Goal: Task Accomplishment & Management: Use online tool/utility

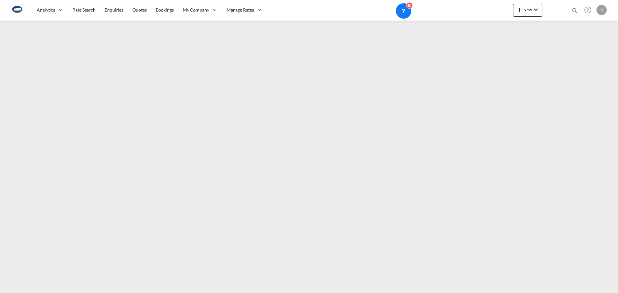
drag, startPoint x: 564, startPoint y: 11, endPoint x: 556, endPoint y: 11, distance: 7.4
click at [564, 11] on div at bounding box center [555, 10] width 25 height 19
click at [519, 12] on md-icon "icon-plus 400-fg" at bounding box center [520, 10] width 8 height 8
click at [533, 31] on div "Rates" at bounding box center [521, 27] width 26 height 16
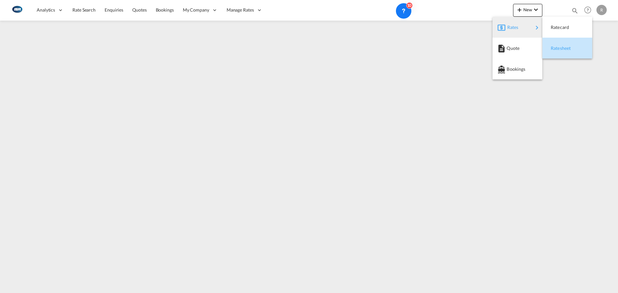
click at [572, 53] on div "Ratesheet" at bounding box center [563, 48] width 24 height 16
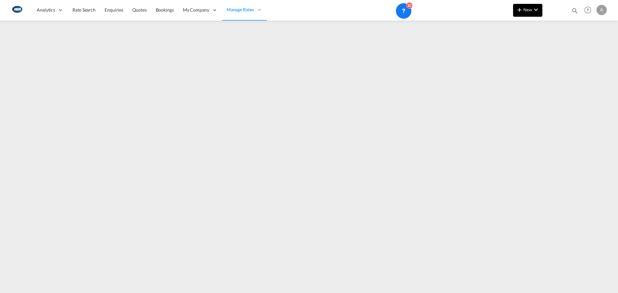
click at [521, 14] on button "New" at bounding box center [527, 10] width 29 height 13
click at [529, 28] on body "Analytics Reports Dashboard Rate Search Enquiries Quotes Bookings" at bounding box center [309, 146] width 618 height 293
click at [561, 52] on md-backdrop at bounding box center [309, 146] width 618 height 293
click at [532, 10] on span "New" at bounding box center [528, 9] width 24 height 5
click at [529, 23] on body "Analytics Reports Dashboard Rate Search Enquiries Quotes Bookings" at bounding box center [309, 146] width 618 height 293
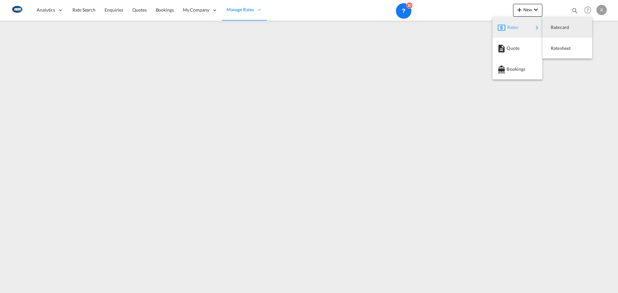
click at [560, 59] on md-backdrop at bounding box center [309, 146] width 618 height 293
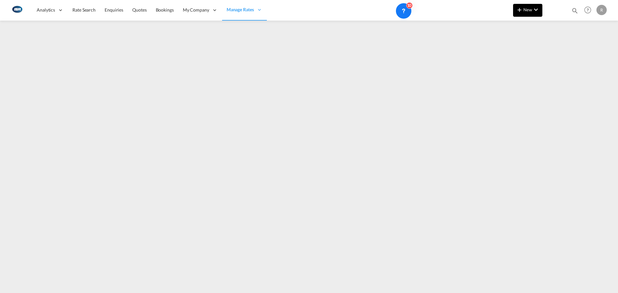
click at [520, 12] on md-icon "icon-plus 400-fg" at bounding box center [520, 10] width 8 height 8
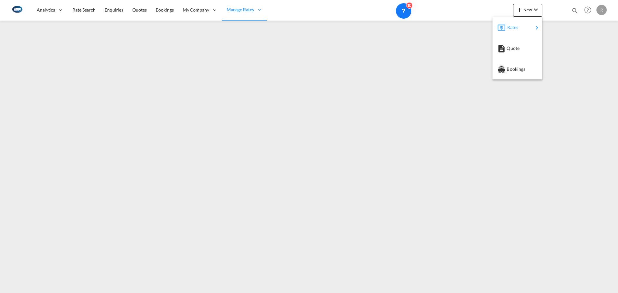
click at [511, 27] on span "Rates" at bounding box center [512, 27] width 8 height 13
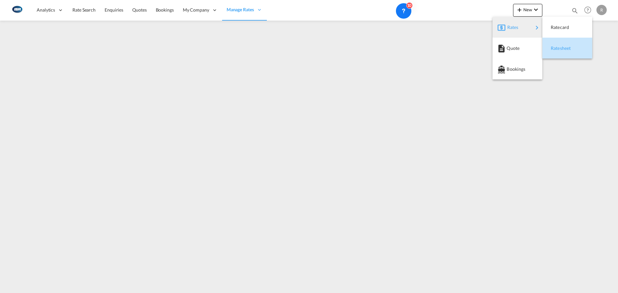
click at [569, 55] on div "Ratesheet" at bounding box center [563, 48] width 24 height 16
